Goal: Navigation & Orientation: Go to known website

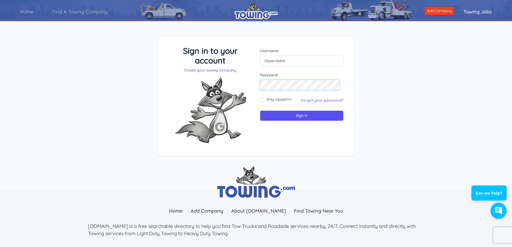
click at [260, 111] on input "Sign in" at bounding box center [302, 116] width 84 height 10
click at [297, 59] on input "text" at bounding box center [302, 61] width 84 height 10
click at [376, 106] on div "Sign in to your account Or add your towing company Username Sign in" at bounding box center [256, 100] width 512 height 153
